Goal: Check status

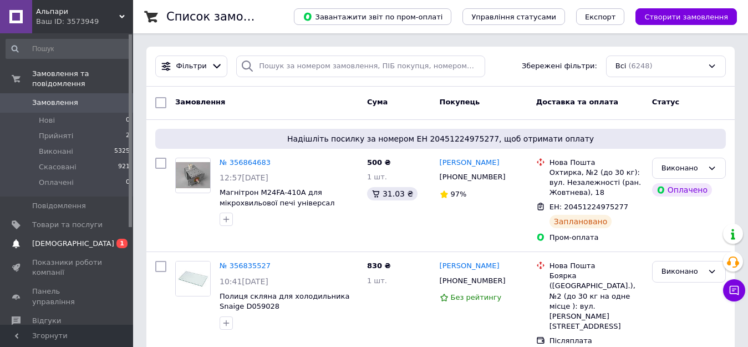
click at [59, 240] on link "Сповіщення 0 1" at bounding box center [68, 243] width 136 height 19
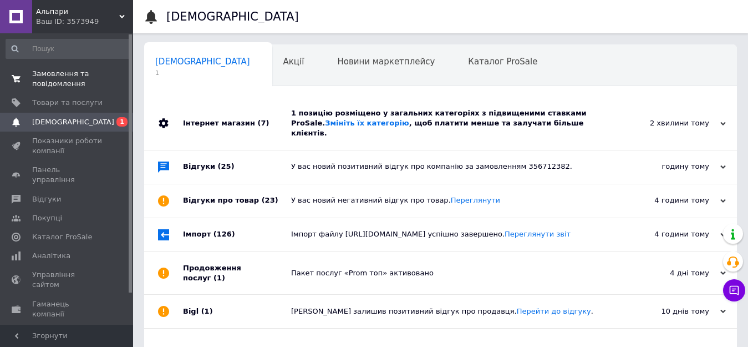
click at [40, 74] on span "Замовлення та повідомлення" at bounding box center [67, 79] width 70 height 20
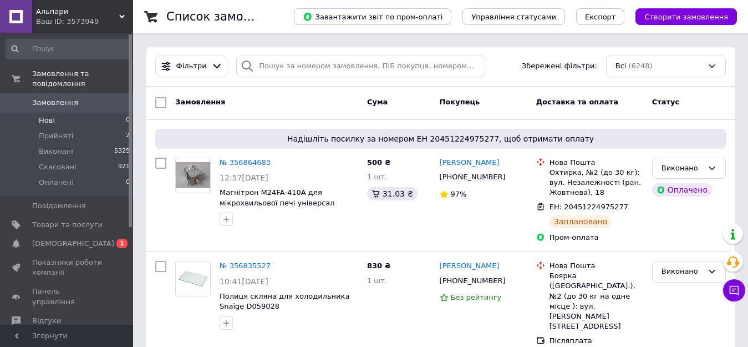
click at [54, 113] on li "Нові 0" at bounding box center [68, 121] width 136 height 16
